Goal: Task Accomplishment & Management: Manage account settings

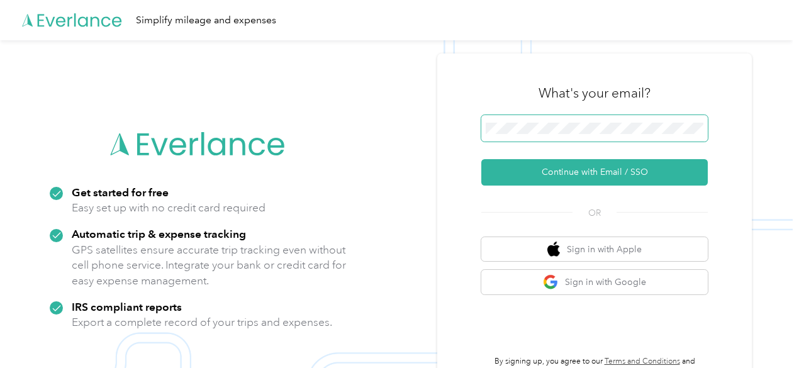
click at [539, 129] on span at bounding box center [594, 128] width 226 height 26
click at [481, 159] on button "Continue with Email / SSO" at bounding box center [594, 172] width 226 height 26
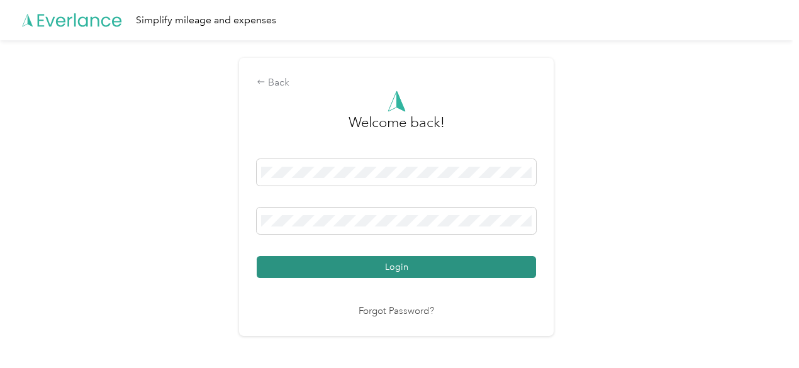
click at [379, 259] on button "Login" at bounding box center [396, 267] width 279 height 22
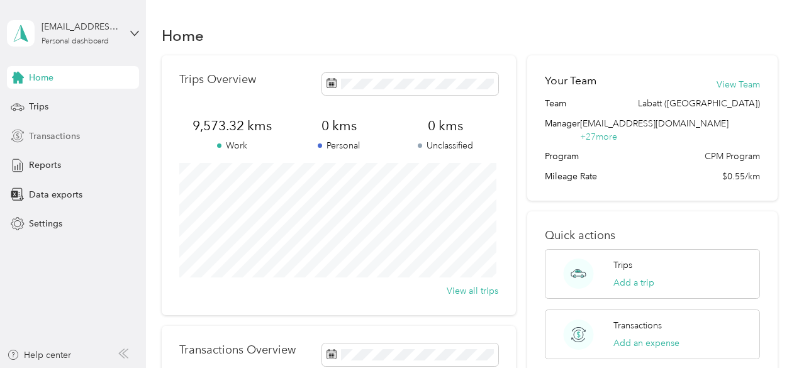
click at [72, 140] on span "Transactions" at bounding box center [54, 136] width 51 height 13
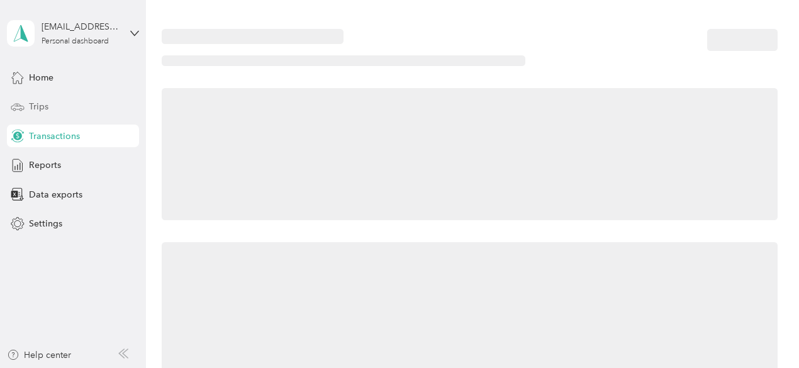
click at [50, 97] on div "Trips" at bounding box center [73, 107] width 132 height 23
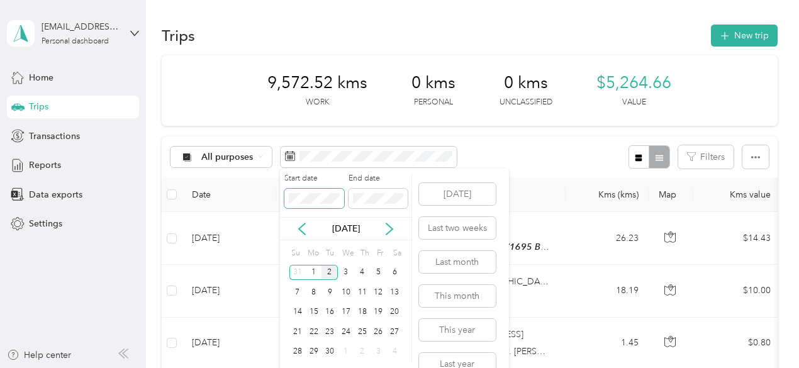
click at [316, 198] on span at bounding box center [313, 199] width 59 height 20
click at [299, 228] on icon at bounding box center [302, 228] width 6 height 11
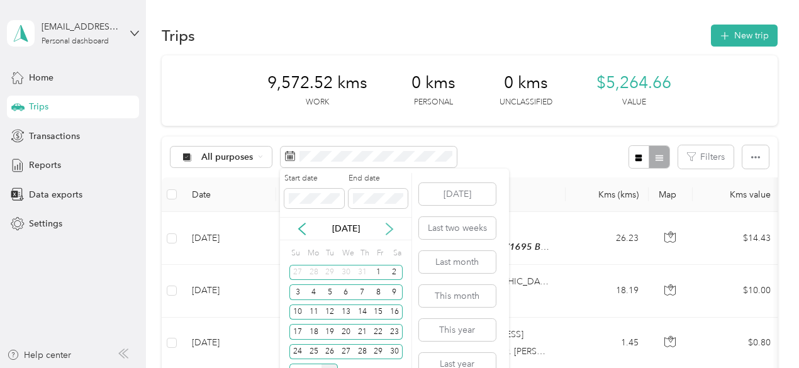
click at [389, 226] on icon at bounding box center [389, 228] width 6 height 11
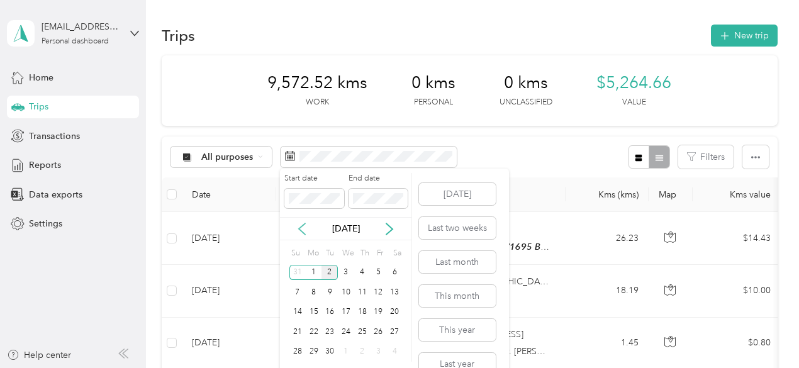
click at [301, 231] on icon at bounding box center [302, 229] width 13 height 13
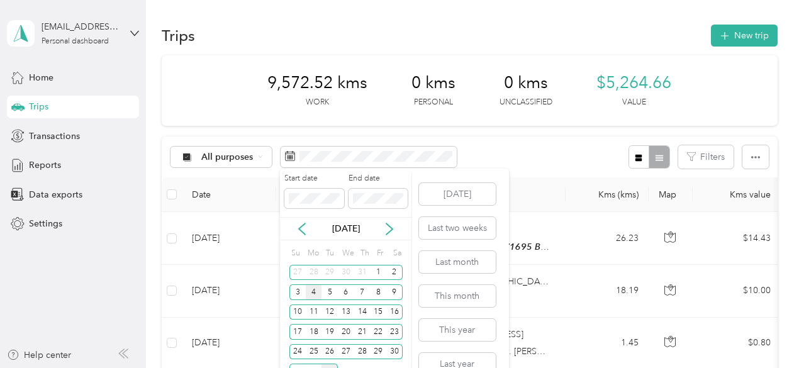
click at [311, 290] on div "4" at bounding box center [314, 292] width 16 height 16
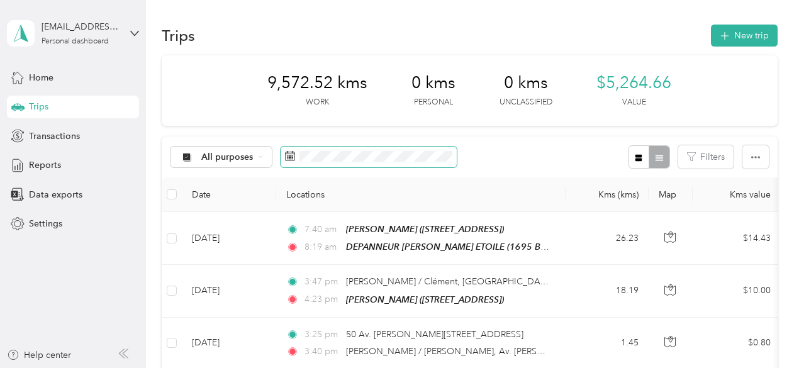
click at [398, 162] on span at bounding box center [369, 157] width 176 height 21
drag, startPoint x: 366, startPoint y: 148, endPoint x: 361, endPoint y: 164, distance: 16.5
click at [361, 164] on span at bounding box center [369, 157] width 176 height 21
click at [335, 152] on span at bounding box center [369, 157] width 176 height 21
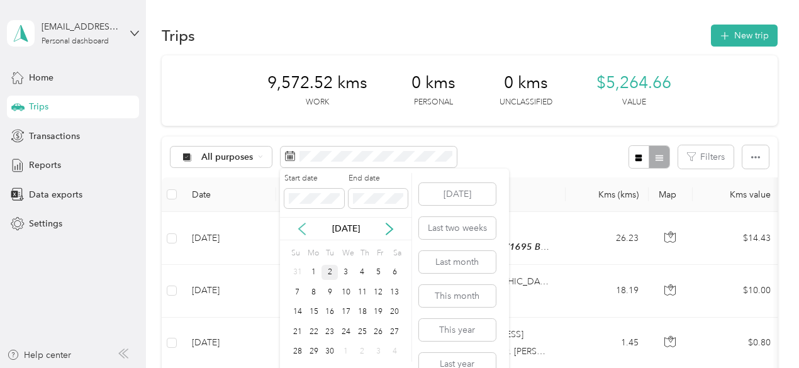
click at [302, 230] on icon at bounding box center [302, 229] width 13 height 13
click at [313, 294] on div "4" at bounding box center [314, 292] width 16 height 16
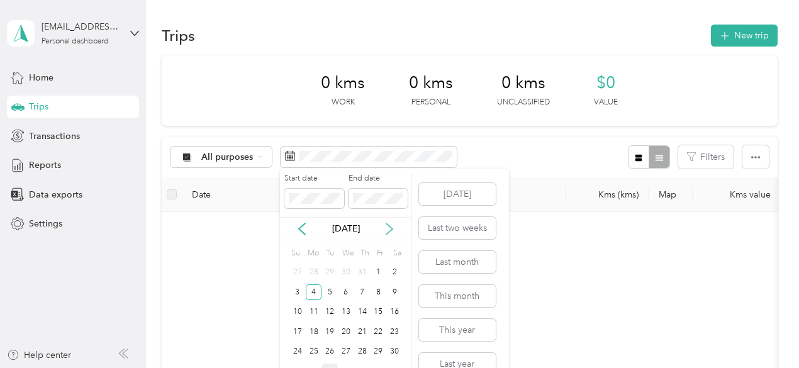
click at [387, 226] on icon at bounding box center [389, 229] width 13 height 13
click at [327, 270] on div "2" at bounding box center [329, 273] width 16 height 16
click at [299, 231] on icon at bounding box center [302, 229] width 13 height 13
click at [390, 230] on icon at bounding box center [389, 228] width 6 height 11
click at [331, 272] on div "2" at bounding box center [329, 273] width 16 height 16
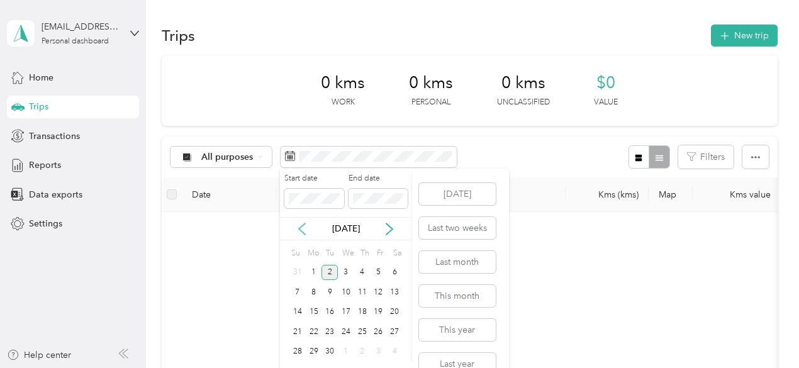
click at [301, 233] on icon at bounding box center [302, 229] width 13 height 13
click at [317, 289] on div "4" at bounding box center [314, 292] width 16 height 16
click at [395, 233] on icon at bounding box center [389, 229] width 13 height 13
click at [331, 272] on div "2" at bounding box center [329, 273] width 16 height 16
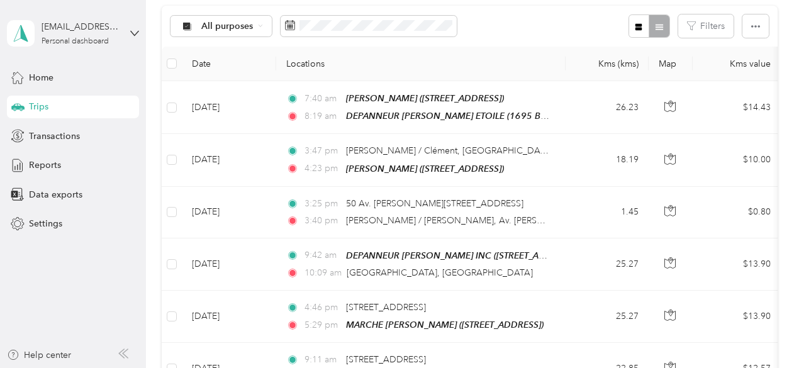
scroll to position [129, 0]
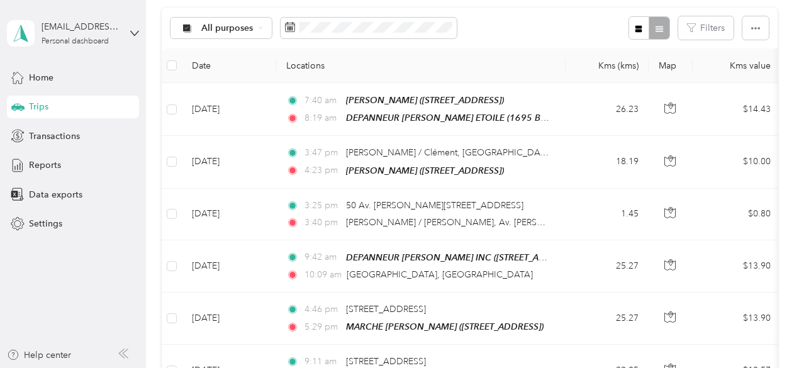
click at [533, 46] on div "All purposes Filters" at bounding box center [470, 28] width 616 height 41
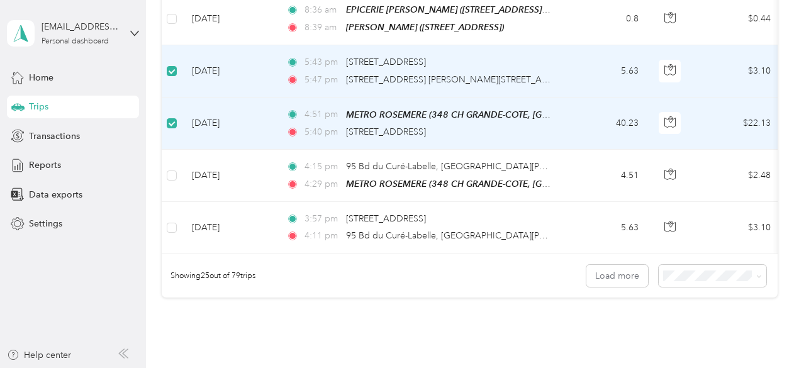
scroll to position [1269, 0]
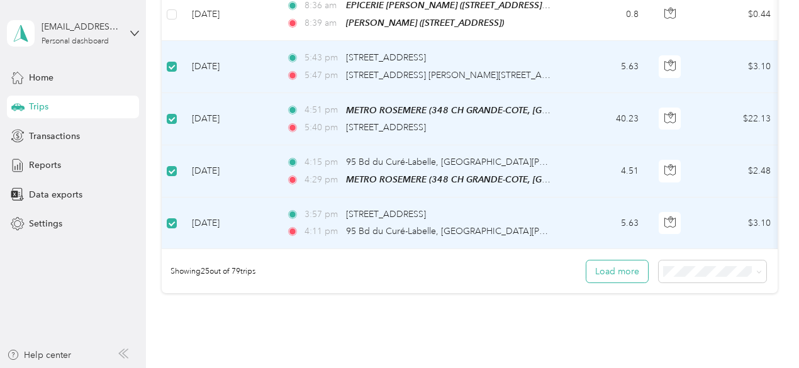
click at [613, 262] on button "Load more" at bounding box center [617, 271] width 62 height 22
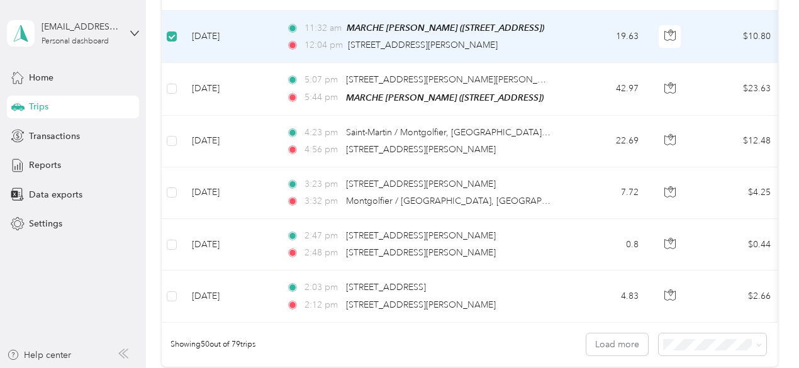
scroll to position [2504, 0]
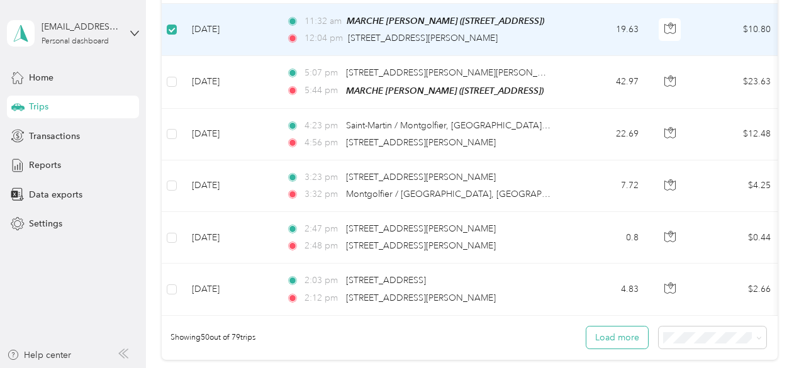
click at [623, 326] on button "Load more" at bounding box center [617, 337] width 62 height 22
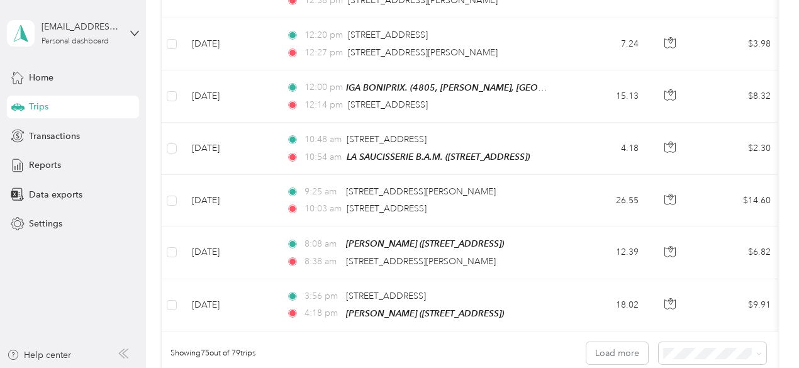
scroll to position [3831, 0]
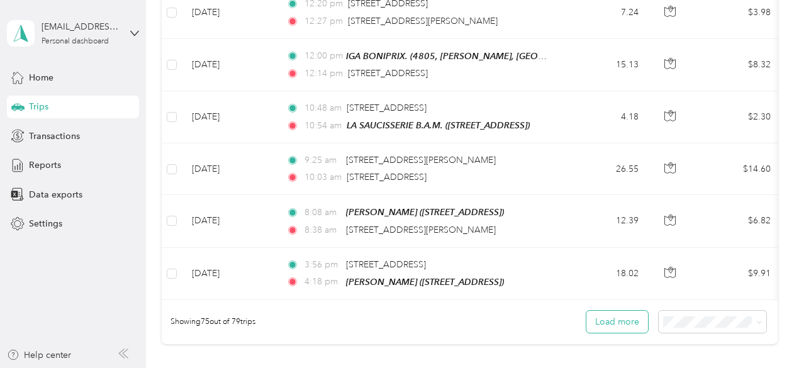
click at [629, 311] on button "Load more" at bounding box center [617, 322] width 62 height 22
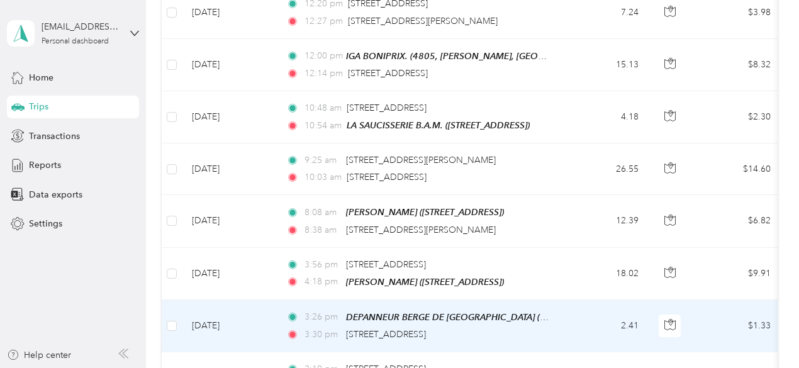
drag, startPoint x: 275, startPoint y: 271, endPoint x: 273, endPoint y: 303, distance: 31.5
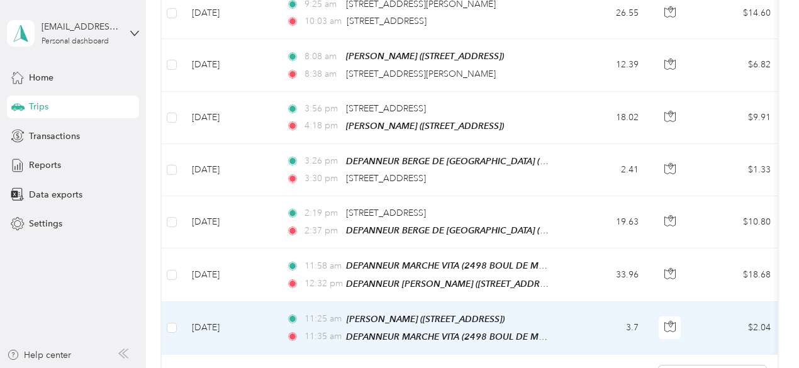
scroll to position [4033, 0]
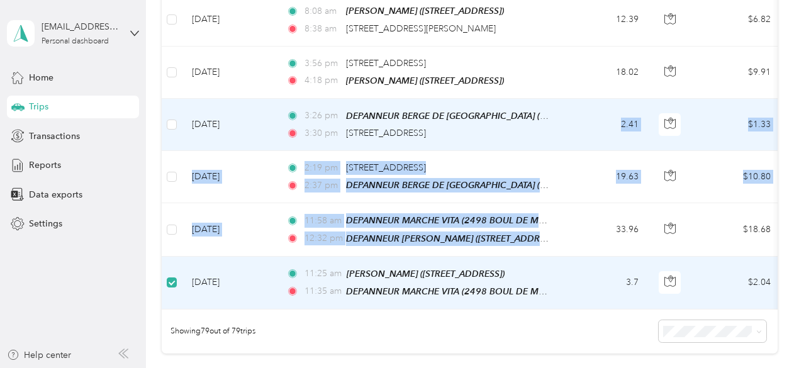
drag, startPoint x: 594, startPoint y: 167, endPoint x: 586, endPoint y: 88, distance: 79.0
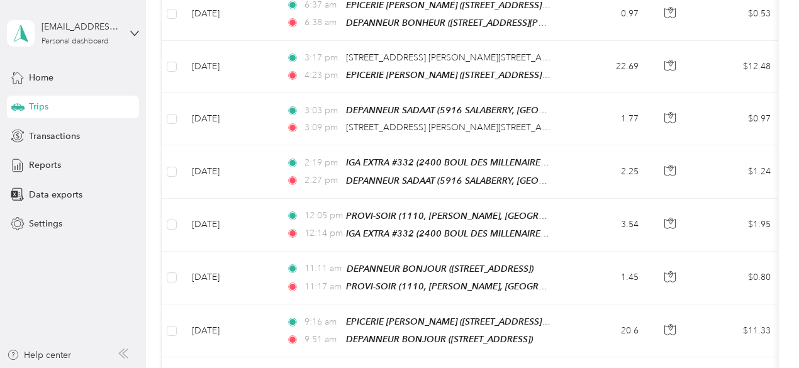
scroll to position [0, 0]
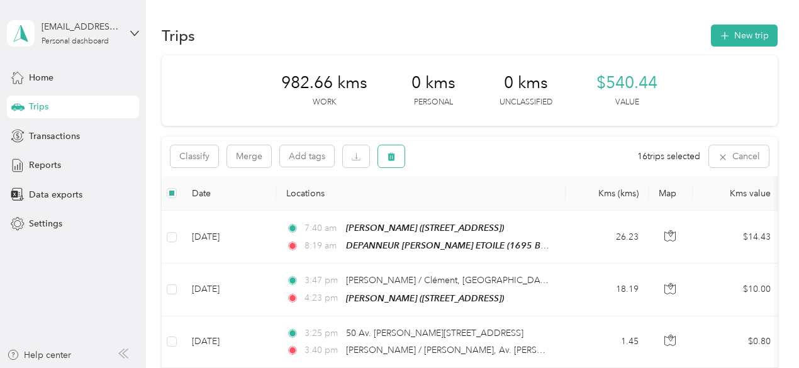
click at [394, 159] on icon "button" at bounding box center [391, 157] width 8 height 8
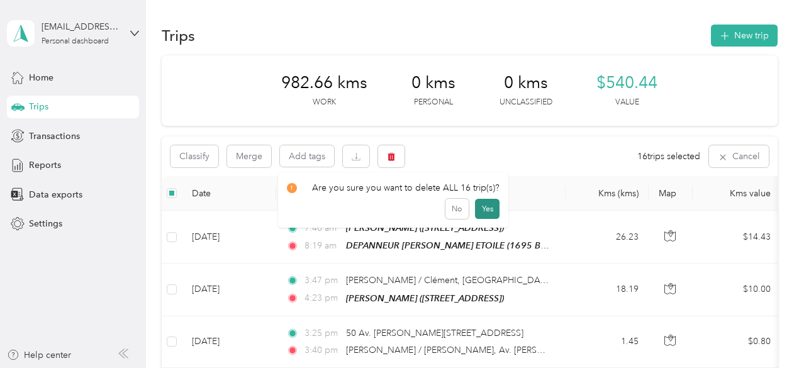
click at [477, 209] on button "Yes" at bounding box center [487, 209] width 25 height 20
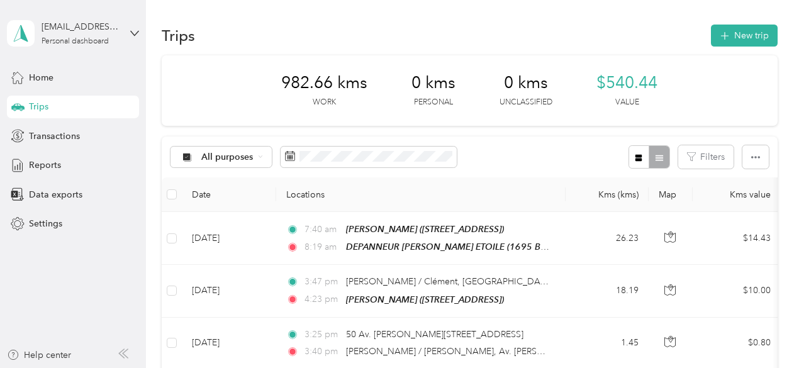
click at [547, 153] on div "All purposes Filters" at bounding box center [470, 156] width 616 height 41
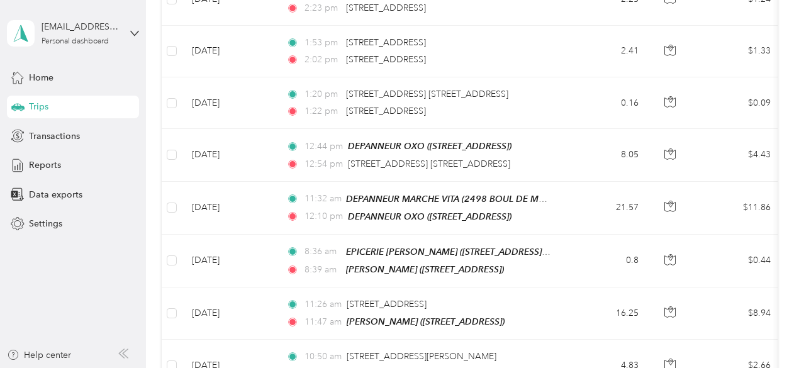
scroll to position [3239, 0]
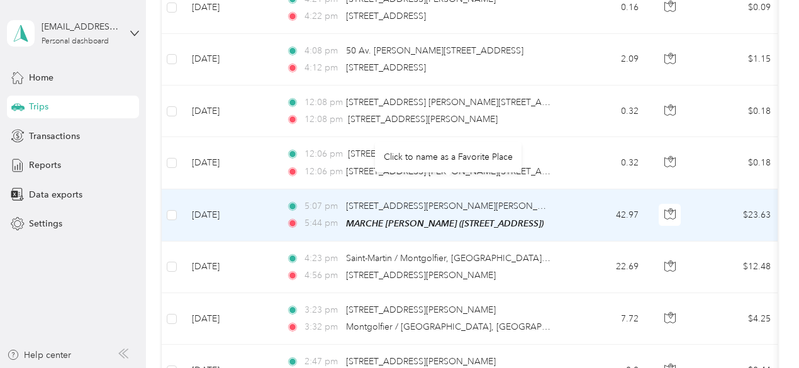
click at [545, 199] on div "[STREET_ADDRESS][PERSON_NAME][PERSON_NAME]" at bounding box center [448, 206] width 204 height 14
click at [467, 201] on span "[STREET_ADDRESS][PERSON_NAME][PERSON_NAME]" at bounding box center [456, 206] width 220 height 11
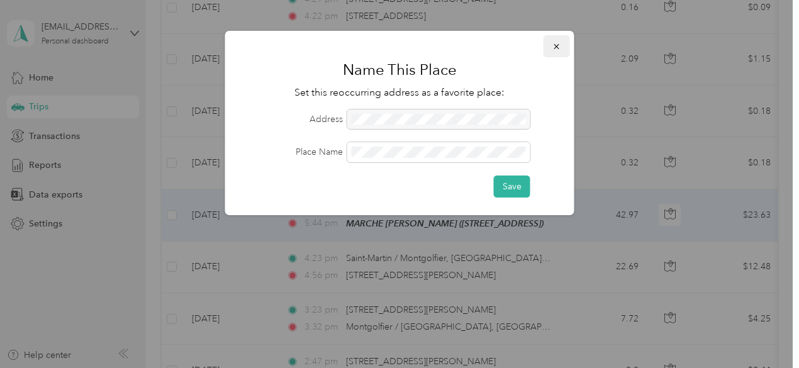
click at [551, 51] on button "button" at bounding box center [556, 46] width 26 height 22
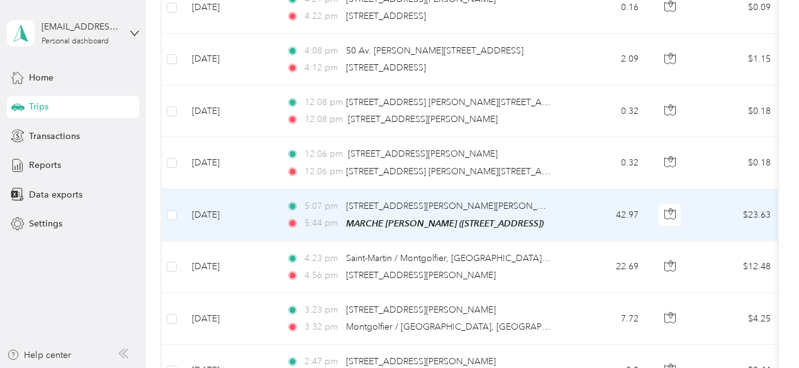
click at [252, 194] on td "[DATE]" at bounding box center [229, 215] width 94 height 52
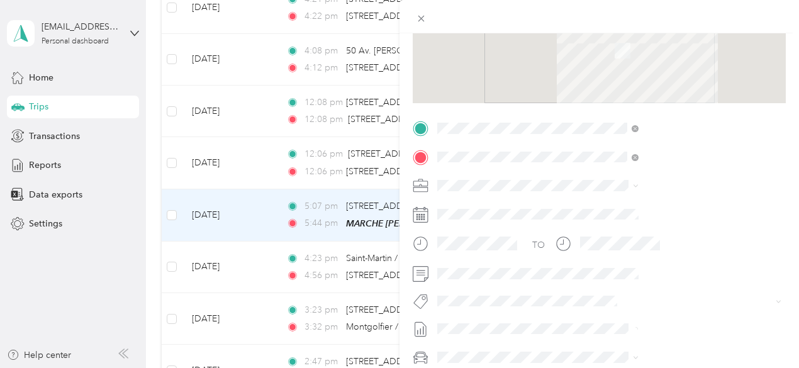
scroll to position [169, 0]
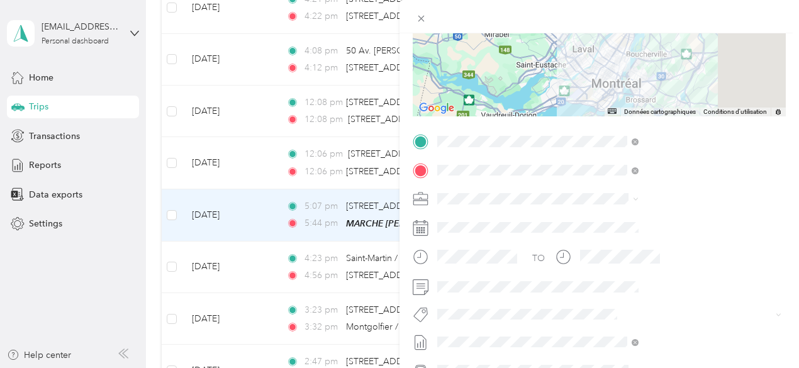
click at [789, 221] on form "Trip details Save This trip cannot be edited because it is either under review,…" at bounding box center [598, 154] width 399 height 562
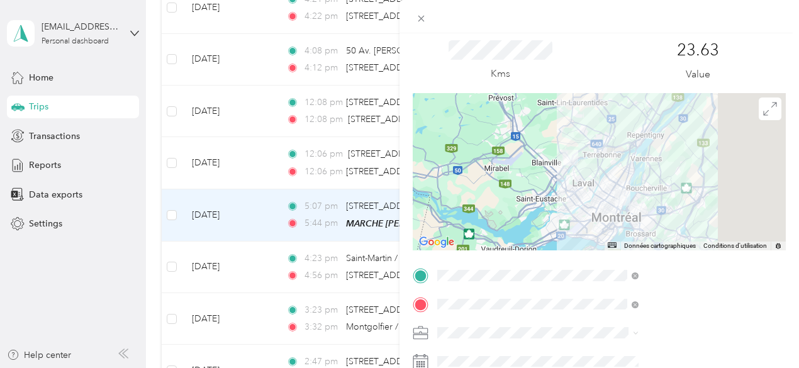
scroll to position [0, 0]
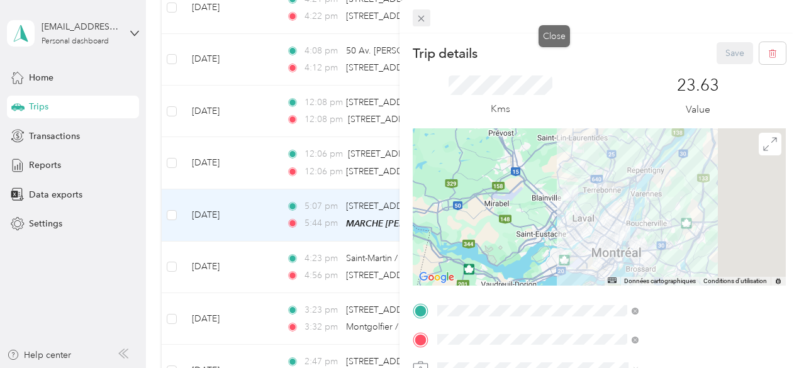
click at [430, 18] on span at bounding box center [422, 18] width 18 height 18
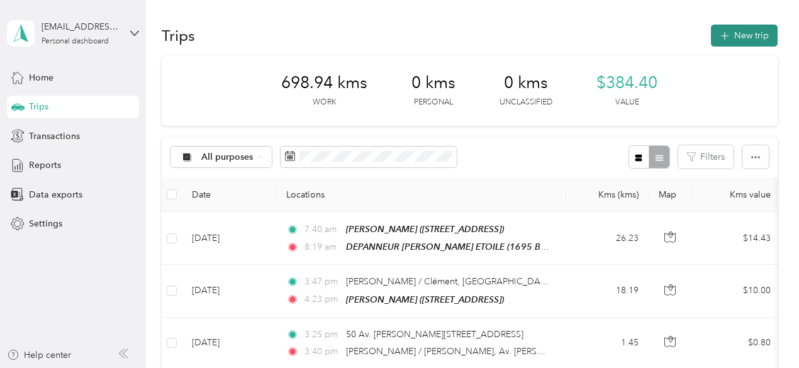
click at [733, 37] on button "New trip" at bounding box center [744, 36] width 67 height 22
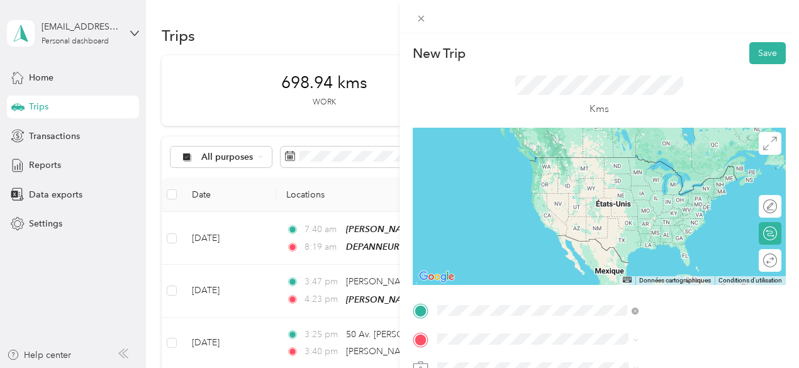
click at [683, 186] on div "TEAM DEPANNEUR ADAM [STREET_ADDRESS]" at bounding box center [680, 175] width 173 height 38
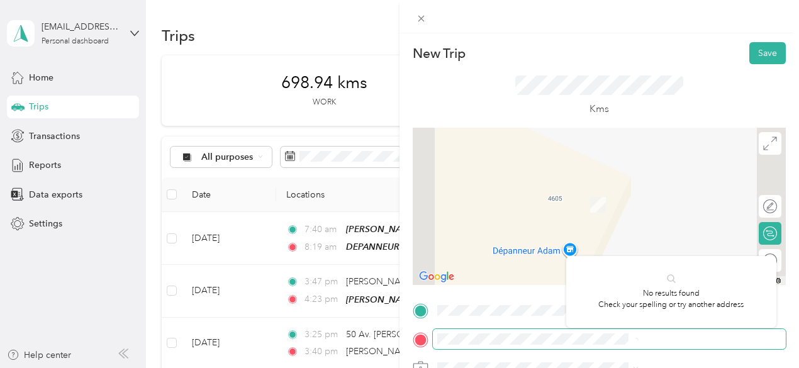
scroll to position [0, 59]
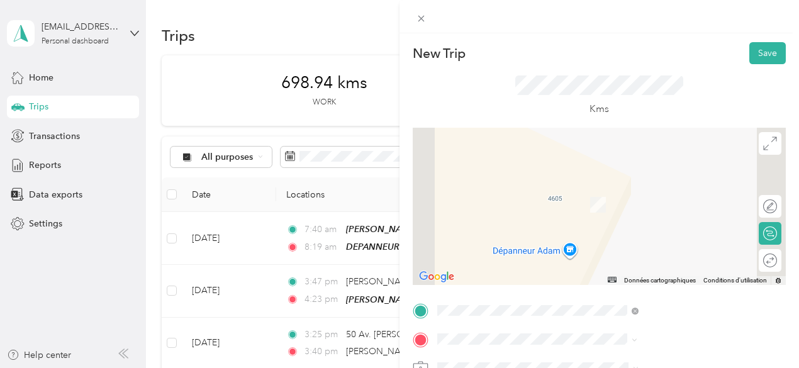
click at [652, 240] on span "[STREET_ADDRESS][PERSON_NAME][PERSON_NAME]" at bounding box center [680, 240] width 173 height 22
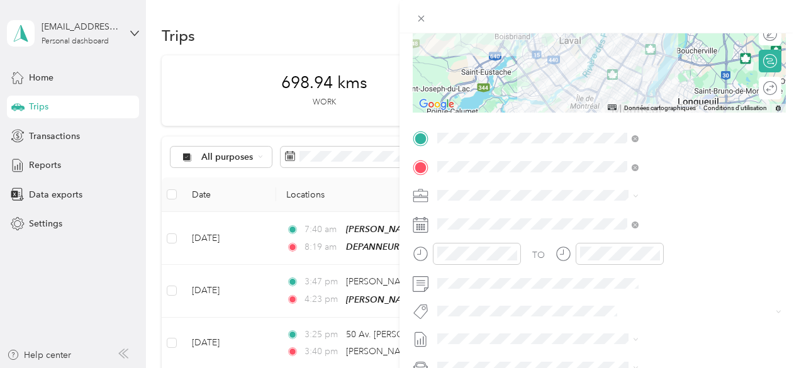
scroll to position [179, 0]
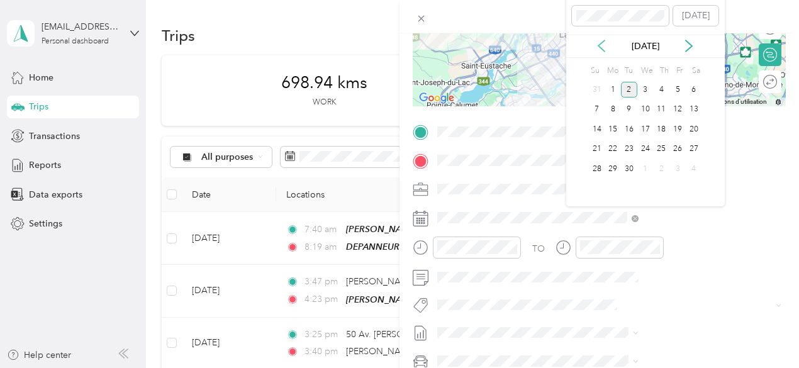
click at [605, 47] on icon at bounding box center [601, 46] width 13 height 13
click at [627, 172] on div "26" at bounding box center [629, 169] width 16 height 16
click at [659, 172] on div "28" at bounding box center [662, 169] width 16 height 16
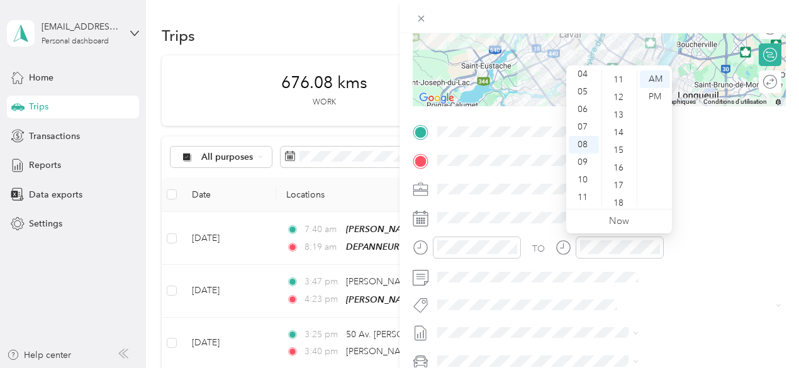
scroll to position [197, 0]
click at [582, 123] on div "07" at bounding box center [584, 127] width 30 height 18
click at [615, 200] on div "58" at bounding box center [619, 200] width 30 height 18
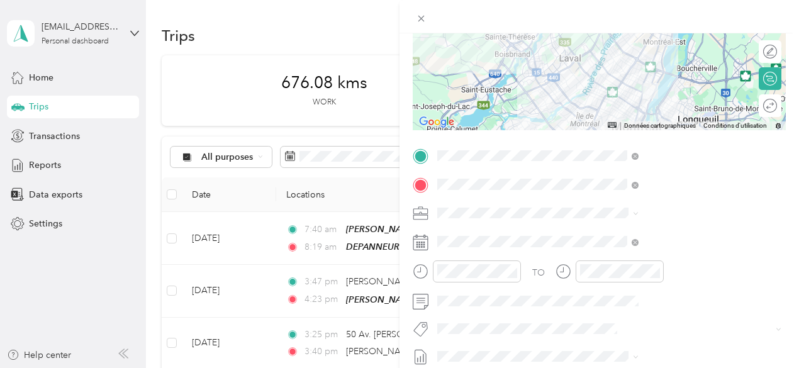
scroll to position [292, 0]
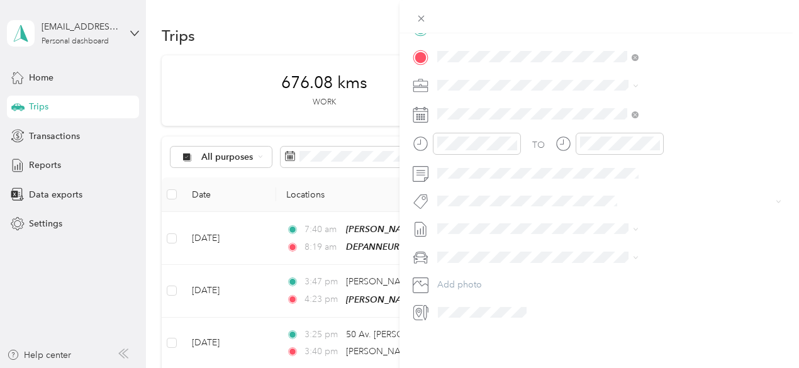
click at [498, 162] on div "New Trip Save This trip cannot be edited because it is either under review, app…" at bounding box center [399, 184] width 799 height 368
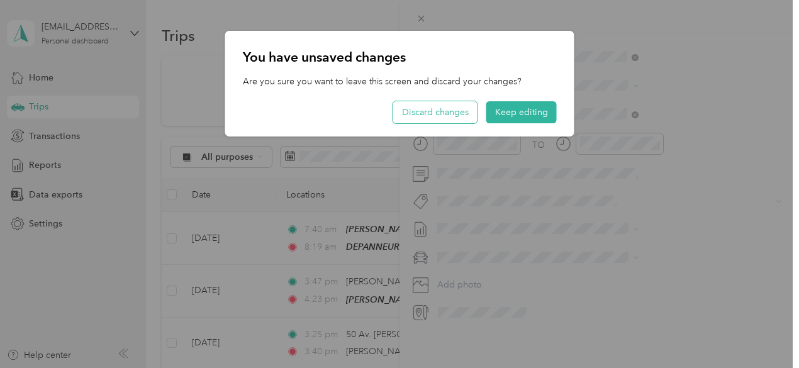
click at [460, 116] on button "Discard changes" at bounding box center [435, 112] width 84 height 22
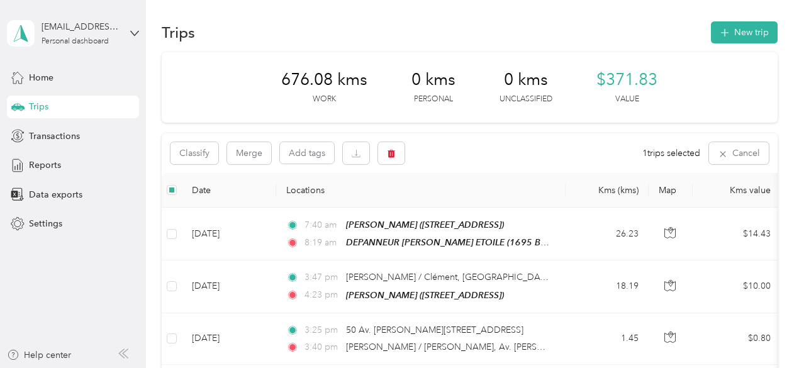
scroll to position [0, 0]
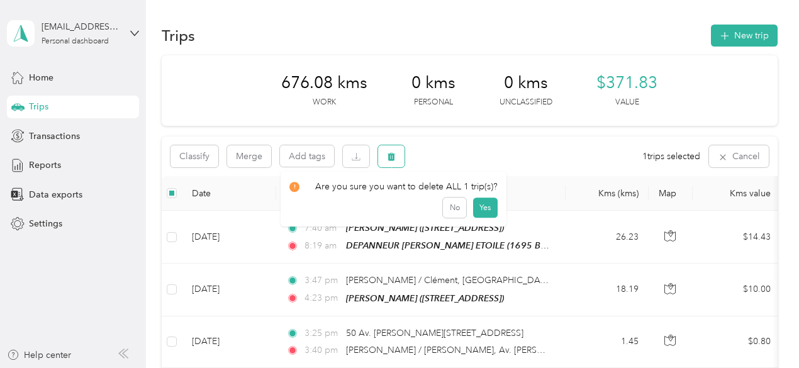
click at [396, 147] on button "button" at bounding box center [391, 156] width 26 height 22
click at [477, 211] on button "Yes" at bounding box center [484, 209] width 25 height 20
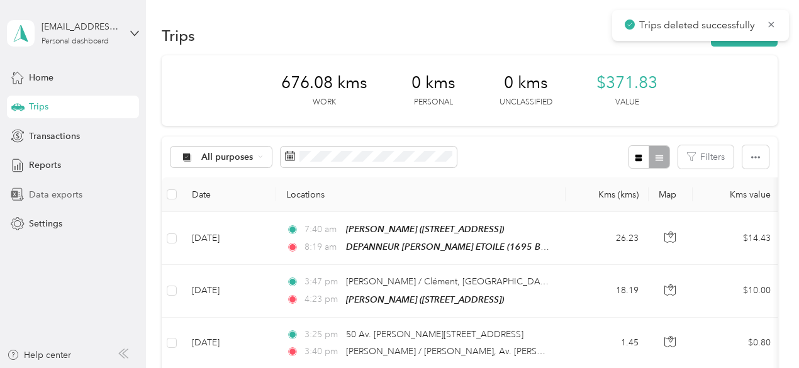
click at [51, 197] on span "Data exports" at bounding box center [55, 194] width 53 height 13
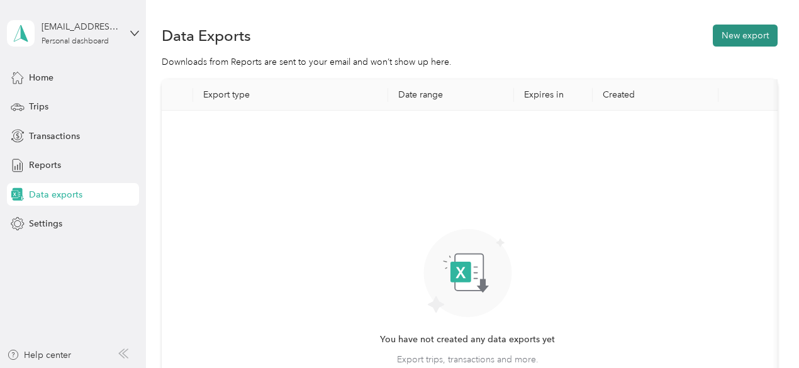
click at [758, 40] on button "New export" at bounding box center [745, 36] width 65 height 22
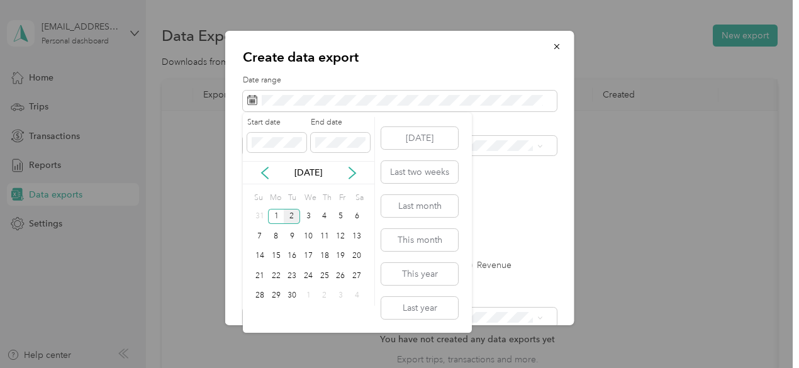
click at [265, 165] on div "[DATE]" at bounding box center [308, 172] width 131 height 23
click at [264, 172] on icon at bounding box center [265, 173] width 13 height 13
click at [279, 236] on div "4" at bounding box center [276, 236] width 16 height 16
click at [355, 168] on icon at bounding box center [352, 173] width 13 height 13
click at [282, 218] on div "1" at bounding box center [276, 217] width 16 height 16
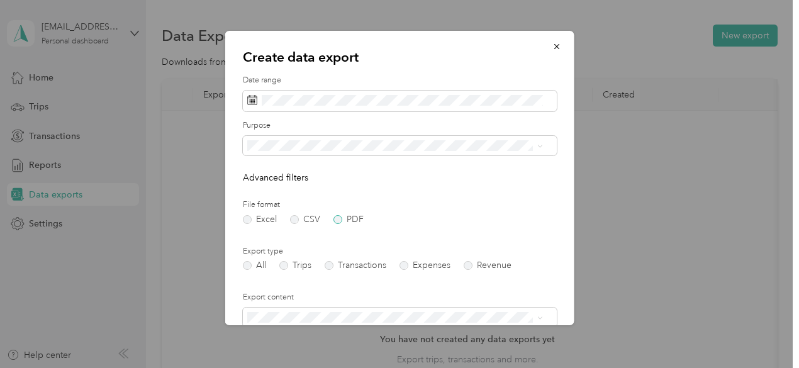
click at [337, 220] on label "PDF" at bounding box center [348, 219] width 30 height 9
click at [298, 263] on label "Trips" at bounding box center [295, 265] width 32 height 9
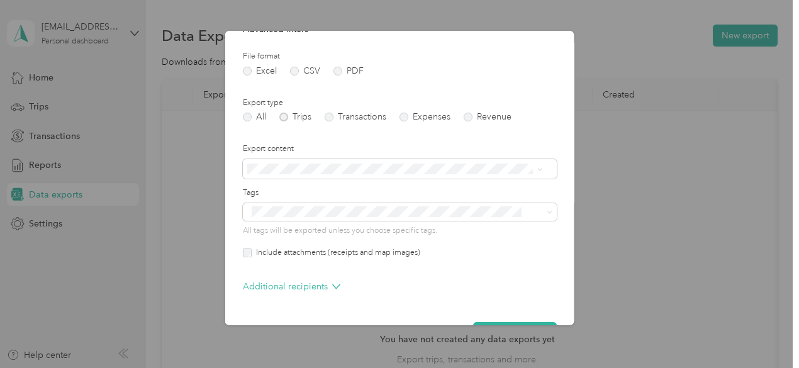
scroll to position [158, 0]
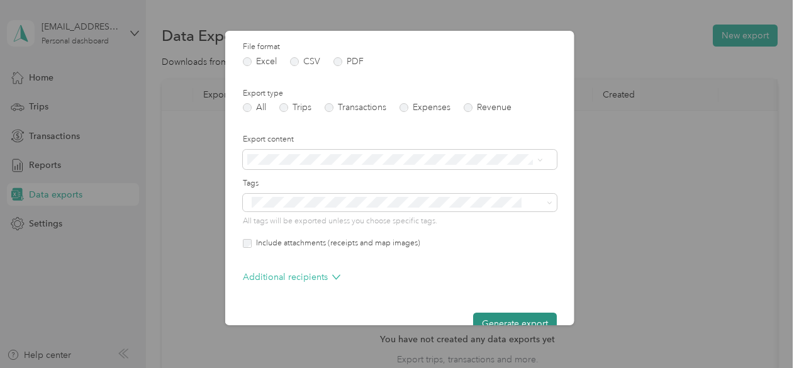
click at [495, 319] on button "Generate export" at bounding box center [515, 324] width 84 height 22
